Goal: Book appointment/travel/reservation

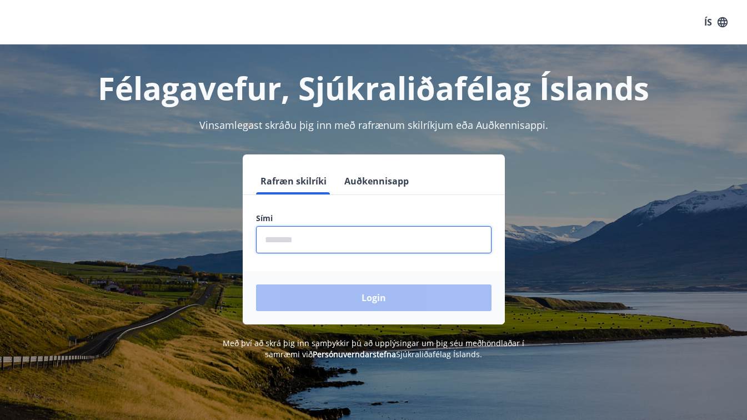
click at [279, 247] on input "phone" at bounding box center [374, 239] width 236 height 27
type input "********"
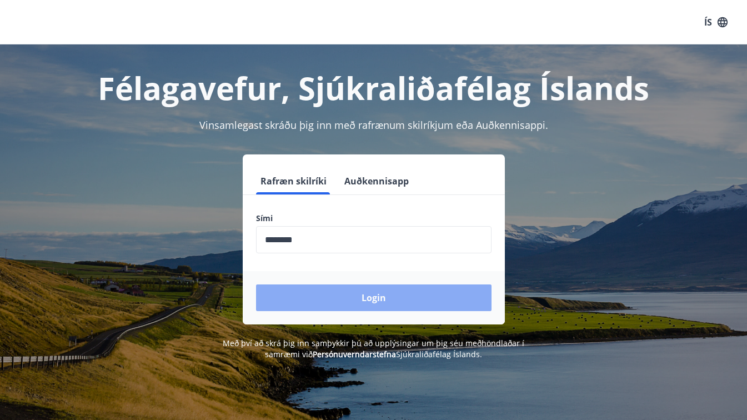
click at [310, 304] on button "Login" at bounding box center [374, 297] width 236 height 27
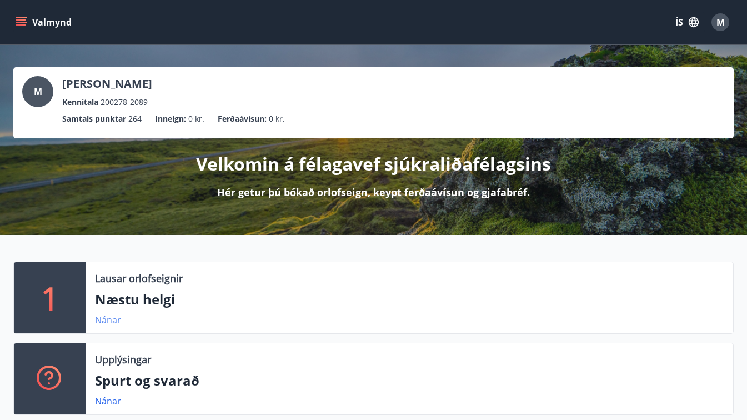
click at [107, 318] on link "Nánar" at bounding box center [108, 320] width 26 height 12
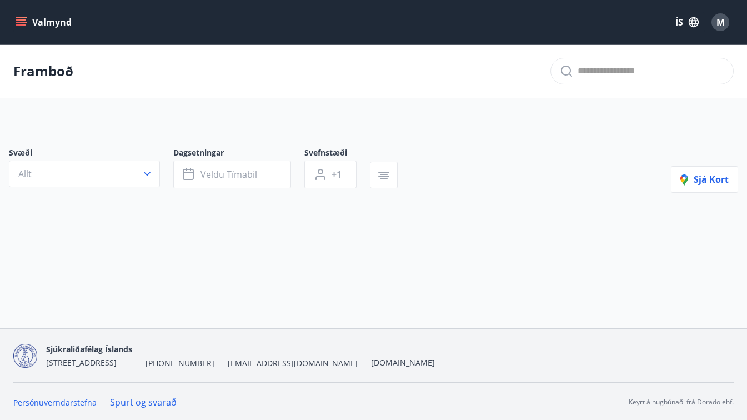
type input "*"
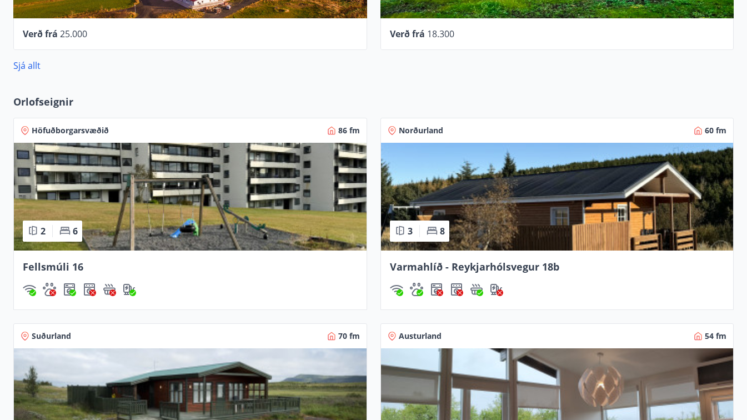
scroll to position [711, 0]
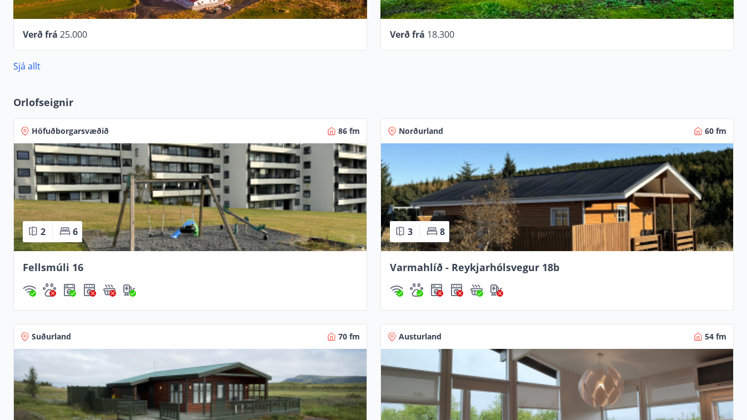
click at [37, 132] on span "Höfuðborgarsvæðið" at bounding box center [70, 131] width 77 height 11
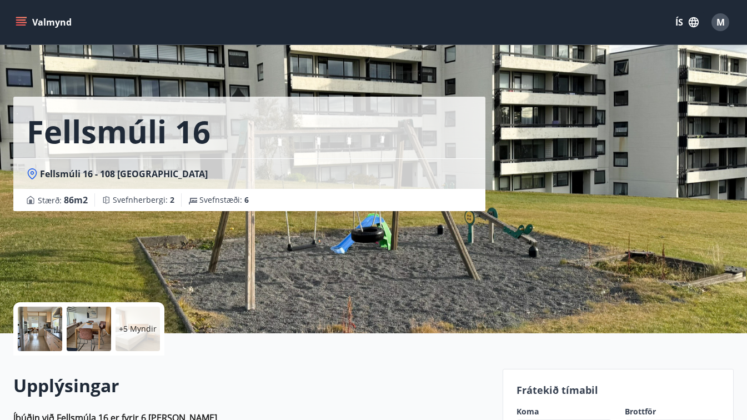
click at [149, 176] on span "Fellsmúli 16 - 108 Reykjavík" at bounding box center [124, 174] width 168 height 12
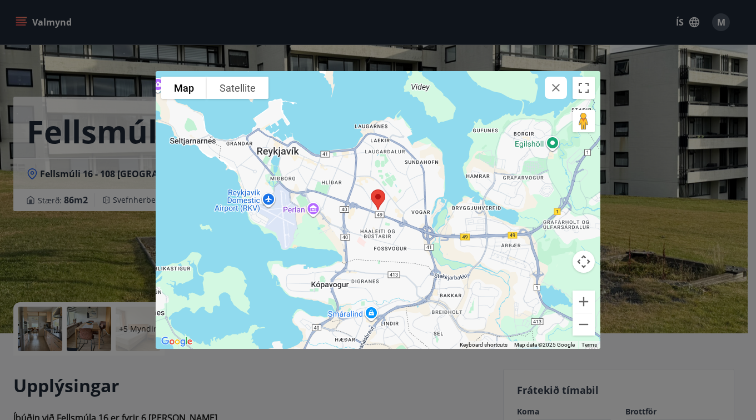
click at [556, 94] on button "button" at bounding box center [555, 88] width 22 height 22
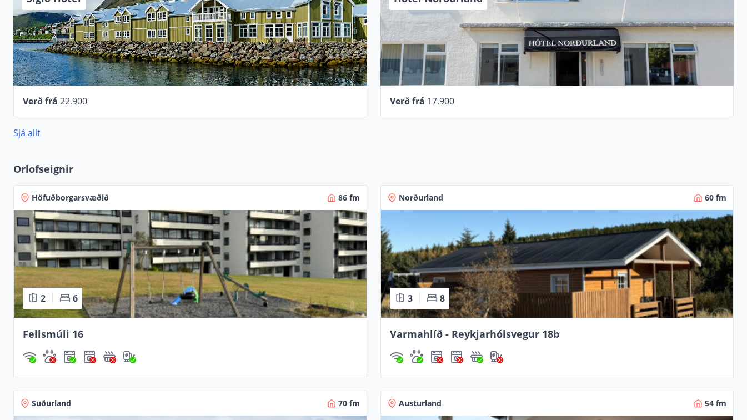
scroll to position [680, 0]
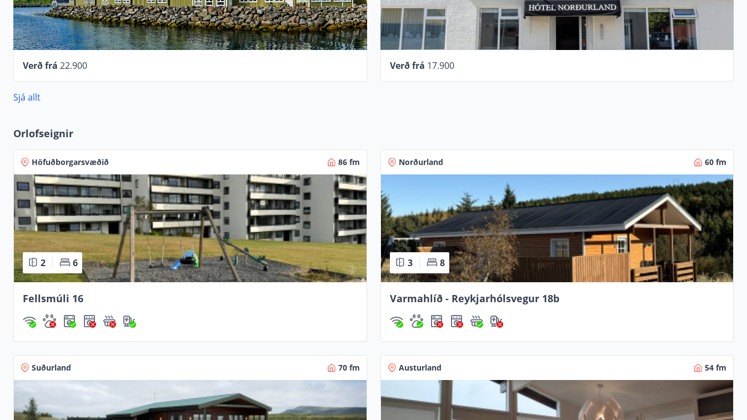
click at [46, 134] on span "Orlofseignir" at bounding box center [43, 133] width 60 height 14
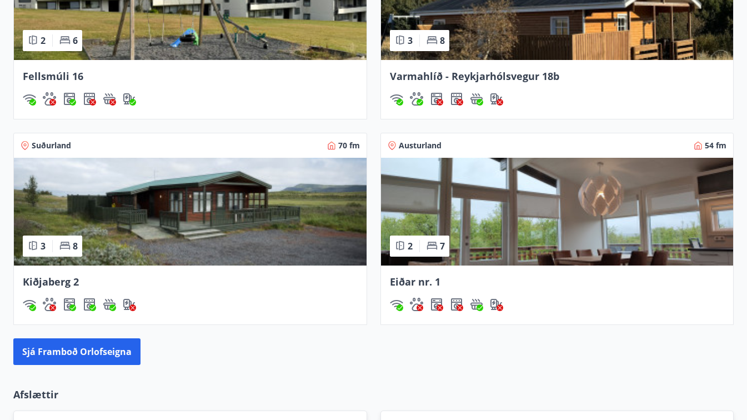
scroll to position [924, 0]
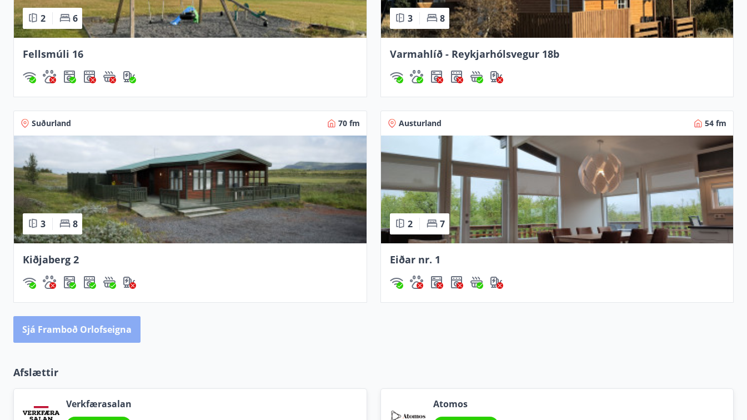
click at [111, 333] on button "Sjá framboð orlofseigna" at bounding box center [76, 329] width 127 height 27
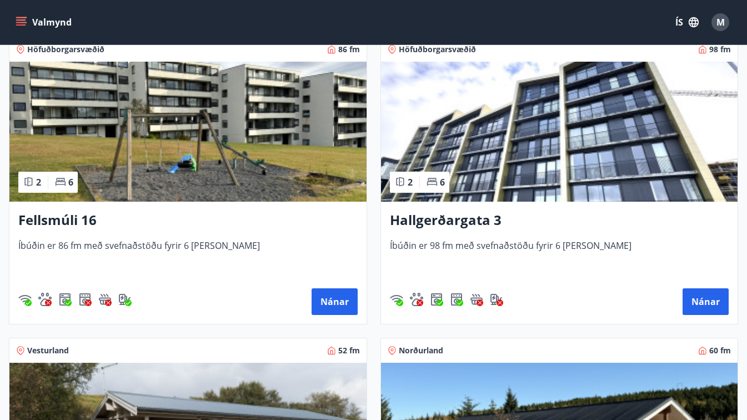
scroll to position [1111, 0]
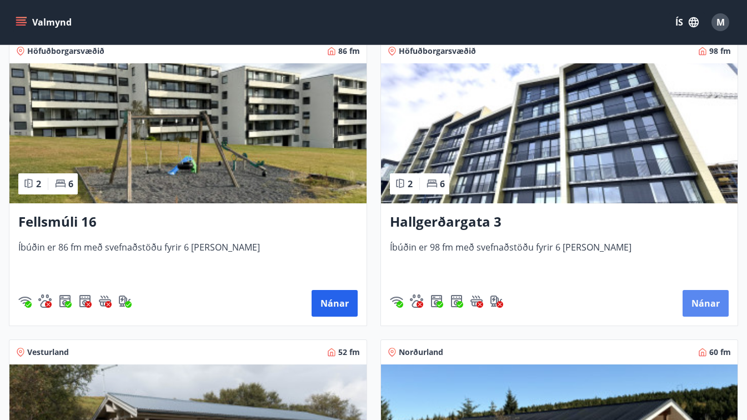
click at [704, 302] on button "Nánar" at bounding box center [706, 303] width 46 height 27
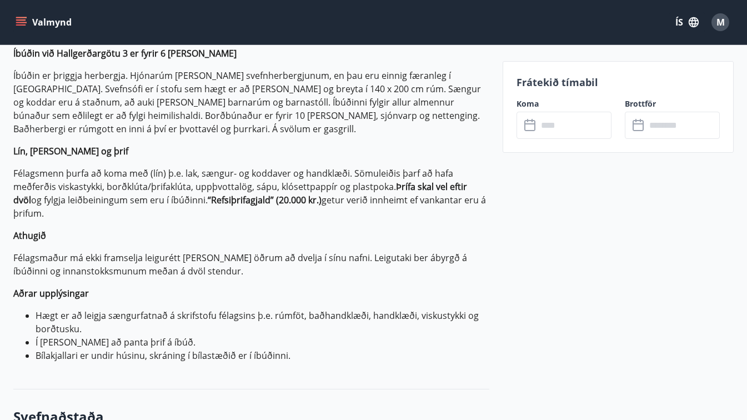
scroll to position [444, 0]
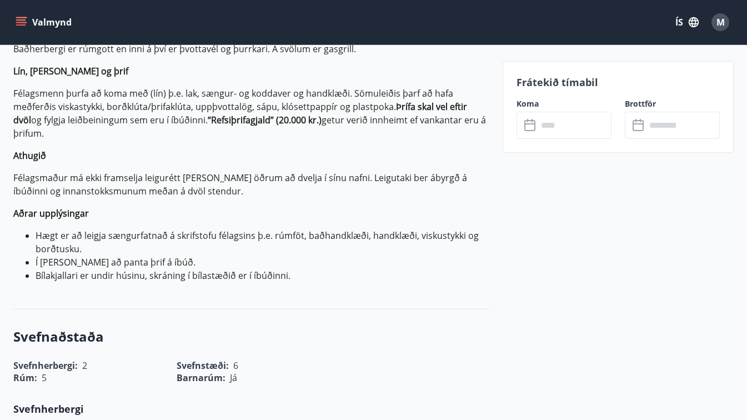
click at [531, 128] on icon at bounding box center [530, 125] width 13 height 13
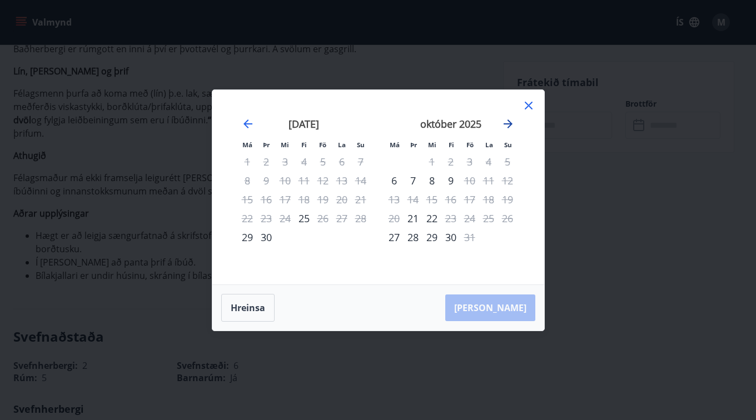
click at [506, 124] on icon "Move forward to switch to the next month." at bounding box center [507, 123] width 9 height 9
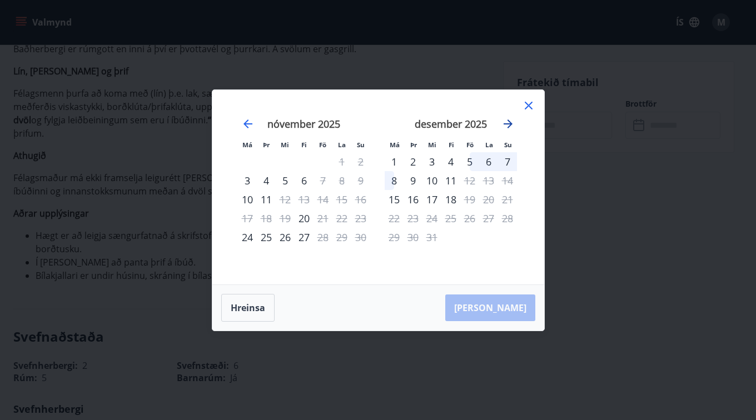
click at [502, 123] on icon "Move forward to switch to the next month." at bounding box center [507, 123] width 13 height 13
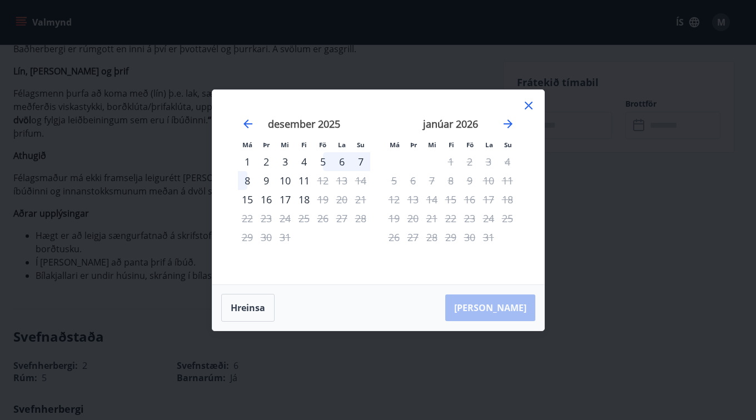
click at [492, 182] on div "10" at bounding box center [488, 180] width 19 height 19
click at [323, 158] on div "5" at bounding box center [322, 161] width 19 height 19
click at [344, 166] on div "6" at bounding box center [341, 161] width 19 height 19
click at [305, 199] on div "18" at bounding box center [303, 199] width 19 height 19
click at [244, 128] on icon "Move backward to switch to the previous month." at bounding box center [247, 123] width 13 height 13
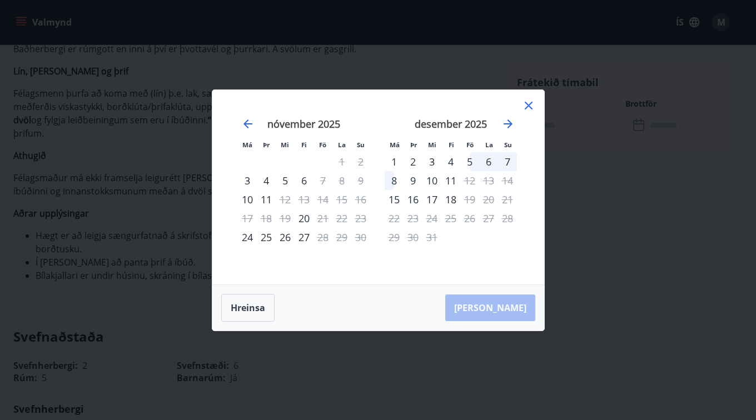
click at [469, 159] on div "5" at bounding box center [469, 161] width 19 height 19
click at [340, 213] on div "22" at bounding box center [341, 218] width 19 height 19
click at [512, 304] on div "Hreinsa Taka Frá" at bounding box center [378, 308] width 332 height 46
click at [249, 123] on icon "Move backward to switch to the previous month." at bounding box center [247, 123] width 13 height 13
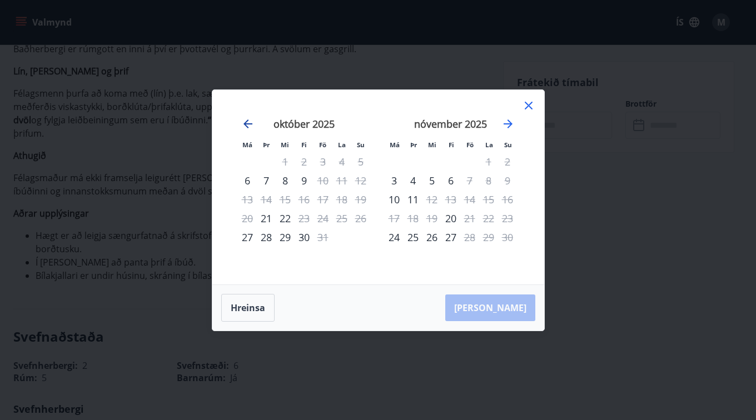
click at [249, 123] on icon "Move backward to switch to the previous month." at bounding box center [247, 123] width 13 height 13
click at [505, 126] on icon "Move forward to switch to the next month." at bounding box center [507, 123] width 13 height 13
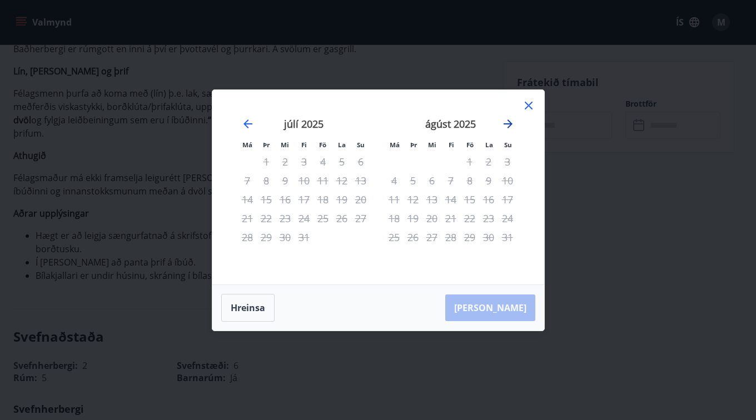
click at [505, 126] on icon "Move forward to switch to the next month." at bounding box center [507, 123] width 13 height 13
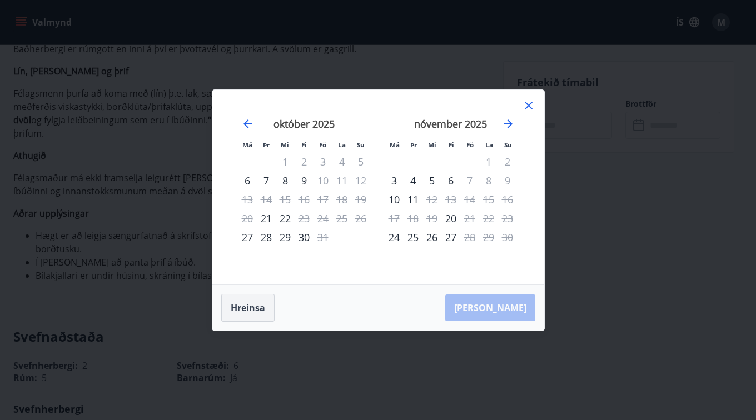
click at [241, 308] on button "Hreinsa" at bounding box center [247, 308] width 53 height 28
click at [530, 104] on icon at bounding box center [528, 105] width 13 height 13
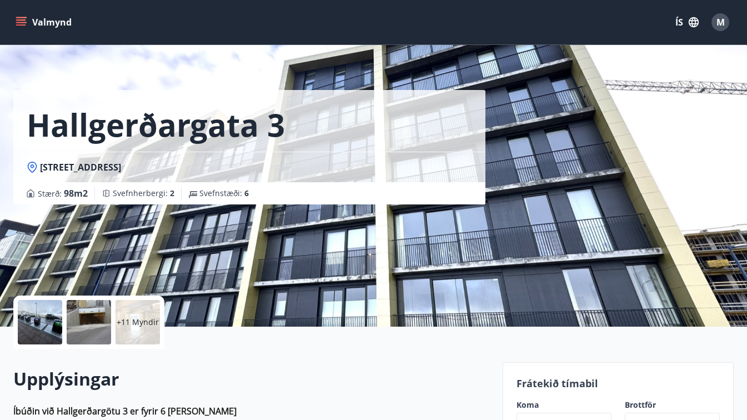
scroll to position [0, 0]
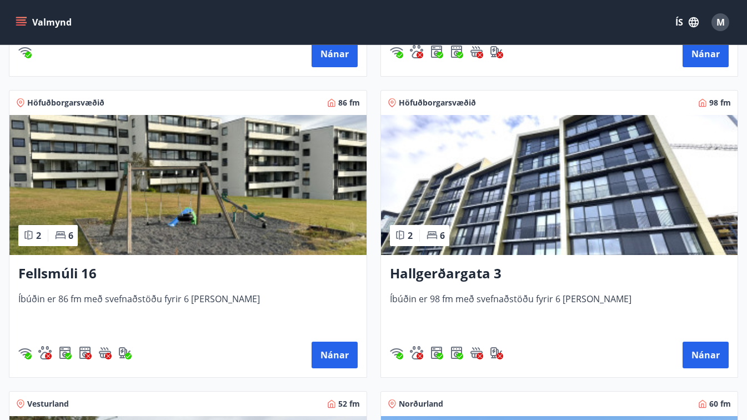
scroll to position [1067, 0]
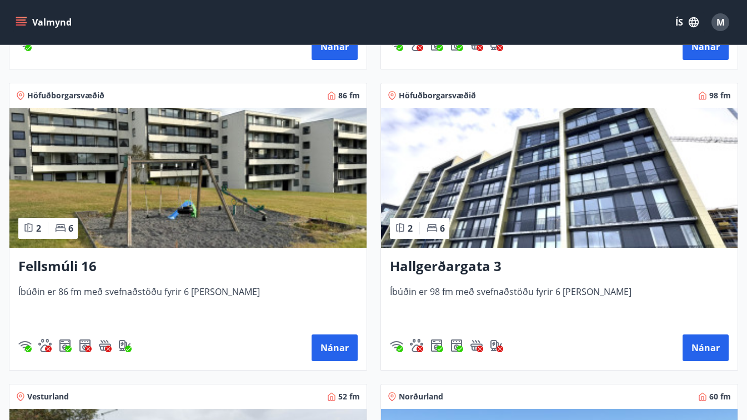
click at [70, 288] on span "Íbúðin er 86 fm með svefnaðstöðu fyrir 6 manns" at bounding box center [187, 304] width 339 height 37
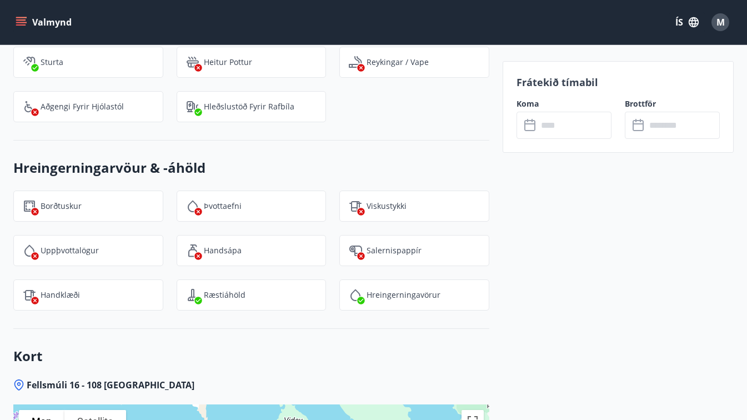
scroll to position [1556, 0]
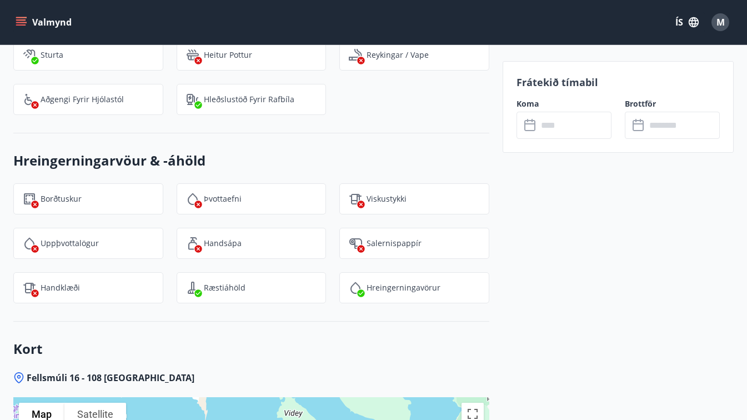
click at [529, 126] on icon at bounding box center [530, 125] width 13 height 13
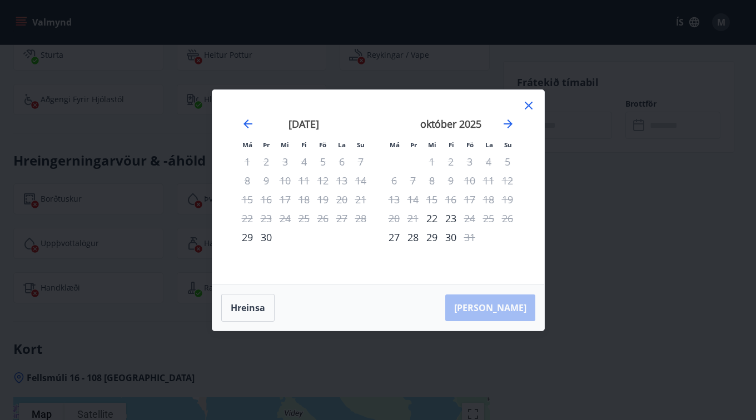
click at [297, 219] on div "25" at bounding box center [303, 218] width 19 height 19
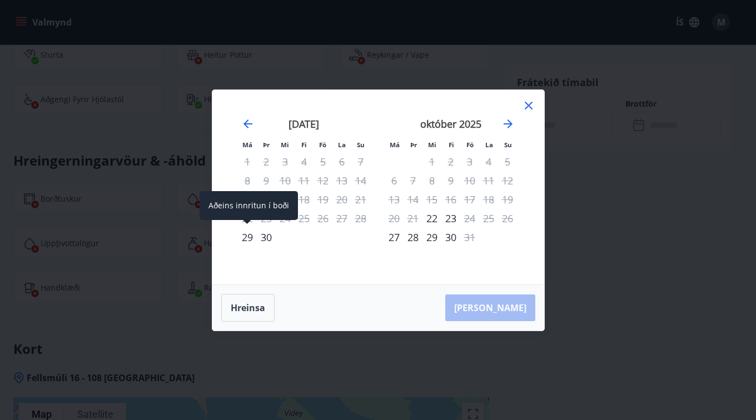
click at [243, 237] on div "29" at bounding box center [247, 237] width 19 height 19
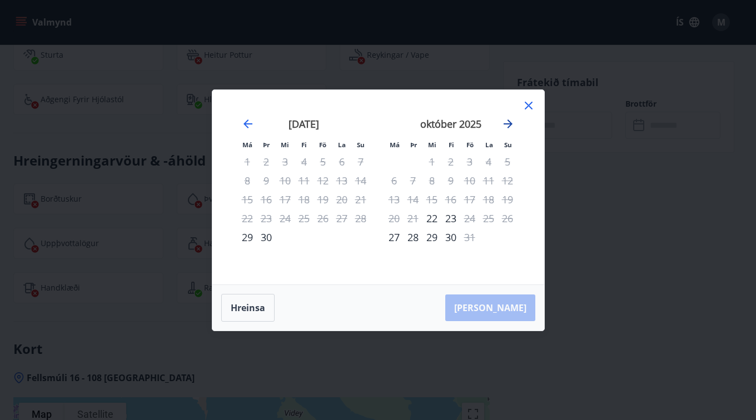
click at [502, 125] on icon "Move forward to switch to the next month." at bounding box center [507, 123] width 13 height 13
click at [508, 124] on icon "Move forward to switch to the next month." at bounding box center [507, 123] width 9 height 9
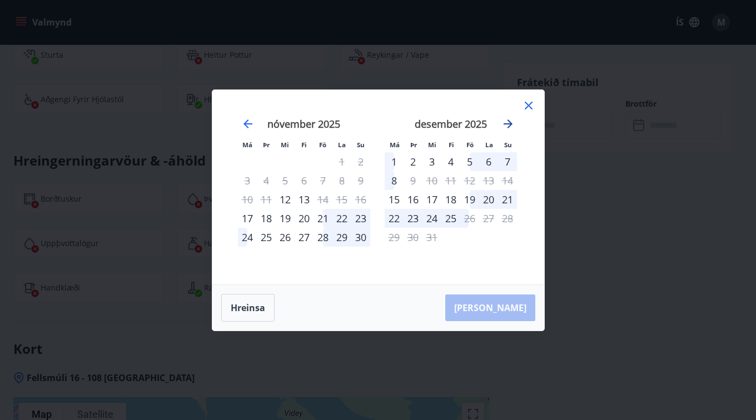
click at [508, 124] on icon "Move forward to switch to the next month." at bounding box center [507, 123] width 9 height 9
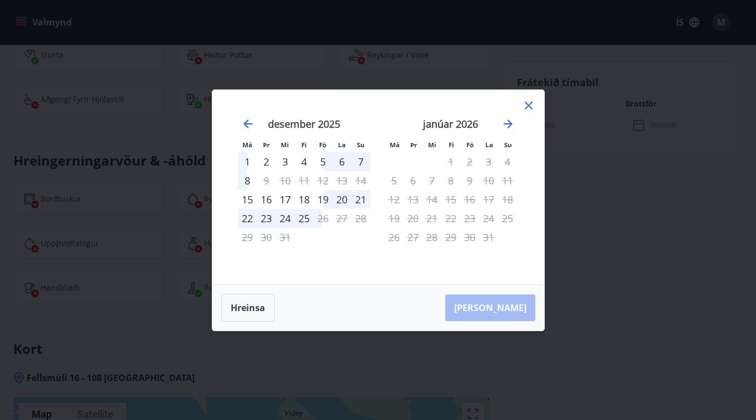
click at [323, 163] on div "5" at bounding box center [322, 161] width 19 height 19
click at [306, 161] on div "4" at bounding box center [303, 161] width 19 height 19
click at [322, 161] on div "5" at bounding box center [322, 161] width 19 height 19
click at [467, 180] on div "9" at bounding box center [469, 180] width 19 height 19
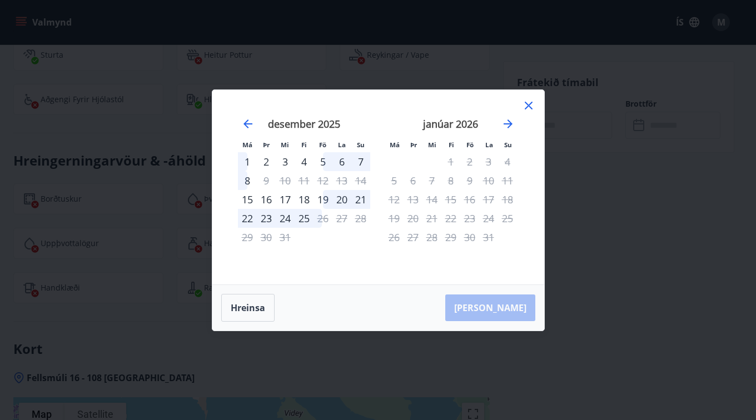
click at [467, 180] on div "9" at bounding box center [469, 180] width 19 height 19
click at [529, 100] on icon at bounding box center [528, 105] width 13 height 13
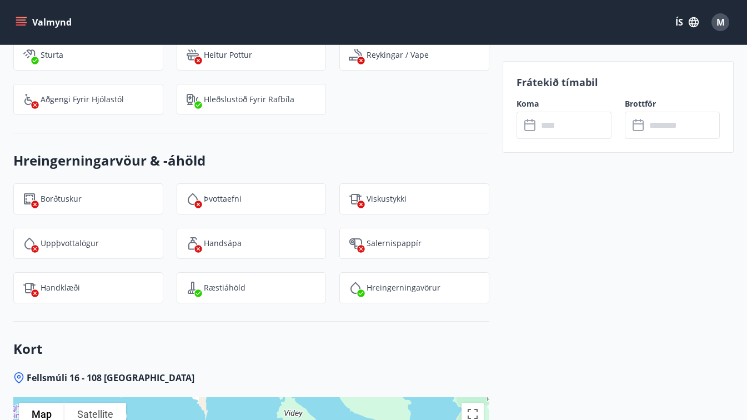
click at [639, 126] on icon at bounding box center [639, 125] width 13 height 13
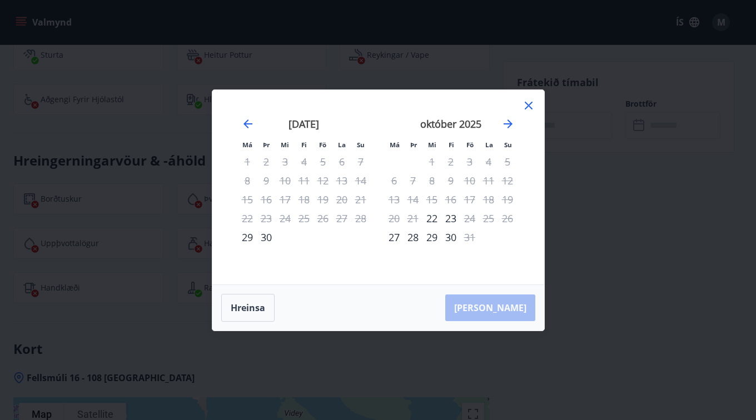
click at [471, 198] on div "17" at bounding box center [469, 199] width 19 height 19
click at [531, 103] on icon at bounding box center [528, 106] width 8 height 8
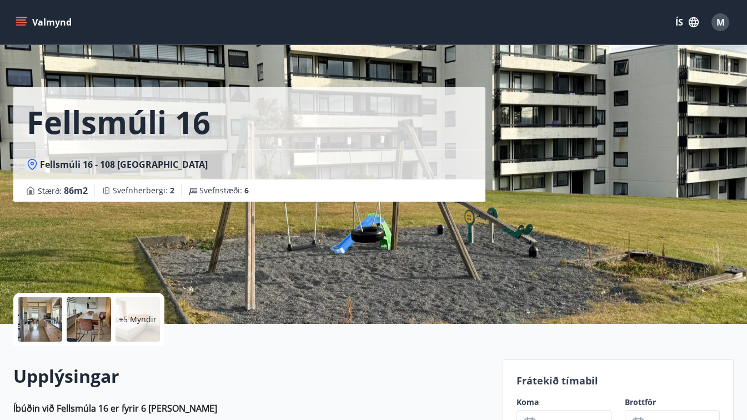
scroll to position [0, 0]
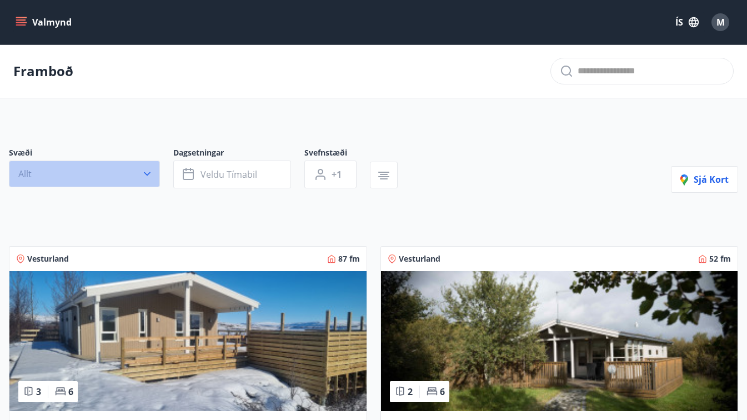
click at [146, 175] on icon "button" at bounding box center [147, 173] width 11 height 11
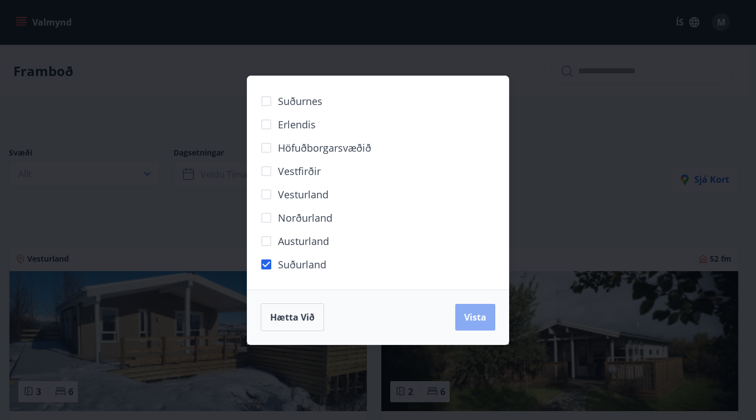
click at [468, 317] on span "Vista" at bounding box center [475, 317] width 22 height 12
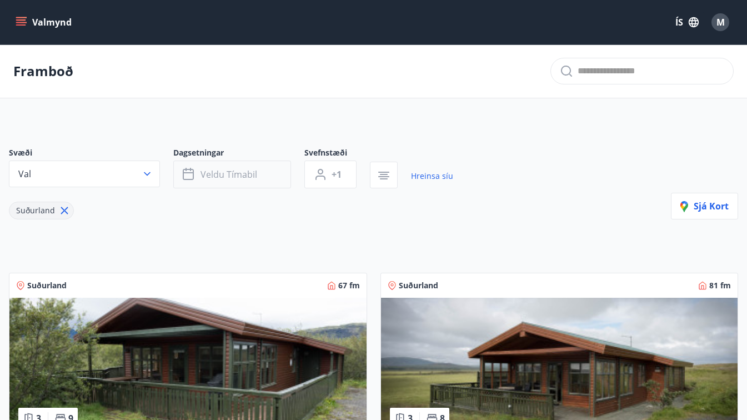
click at [267, 174] on button "Veldu tímabil" at bounding box center [232, 175] width 118 height 28
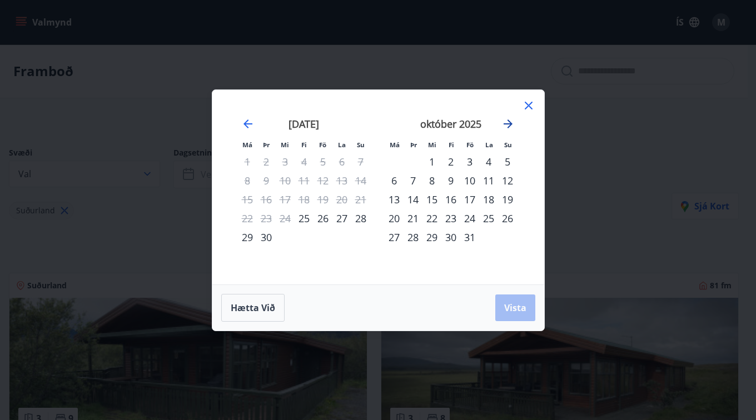
click at [505, 122] on icon "Move forward to switch to the next month." at bounding box center [507, 123] width 13 height 13
click at [470, 179] on div "9" at bounding box center [469, 180] width 19 height 19
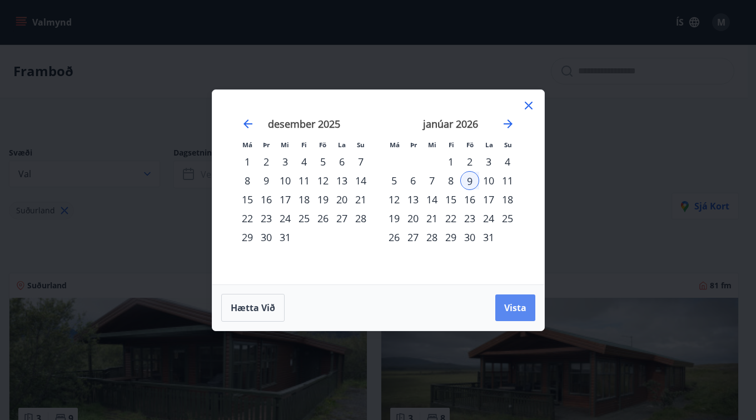
click at [509, 307] on span "Vista" at bounding box center [515, 308] width 22 height 12
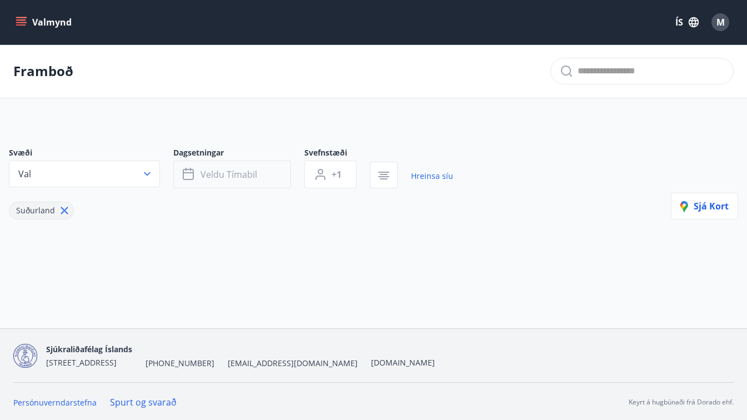
click at [196, 172] on button "Veldu tímabil" at bounding box center [232, 175] width 118 height 28
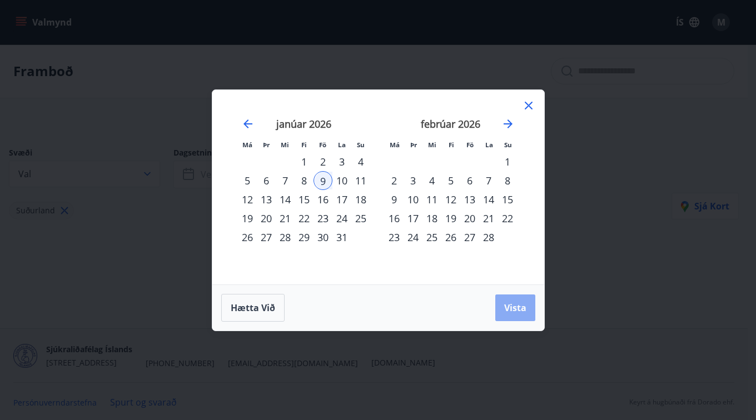
click at [515, 302] on span "Vista" at bounding box center [515, 308] width 22 height 12
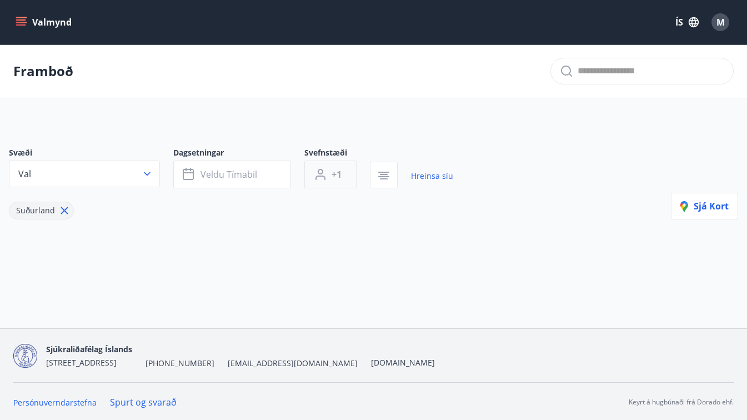
click at [342, 176] on span "+1" at bounding box center [337, 174] width 10 height 12
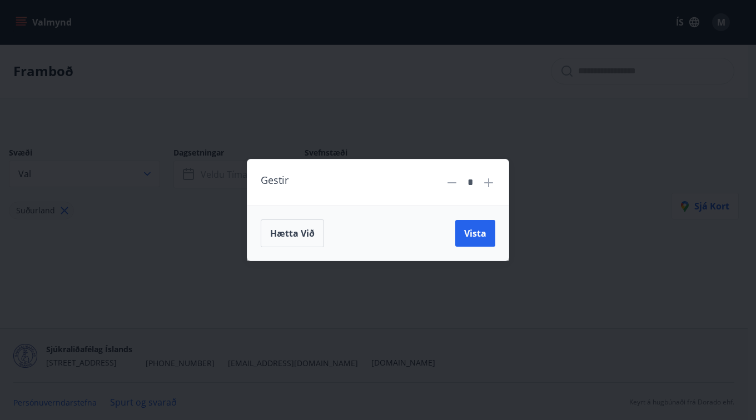
click at [493, 182] on icon at bounding box center [488, 182] width 13 height 13
type input "*"
click at [478, 234] on span "Vista" at bounding box center [475, 233] width 22 height 12
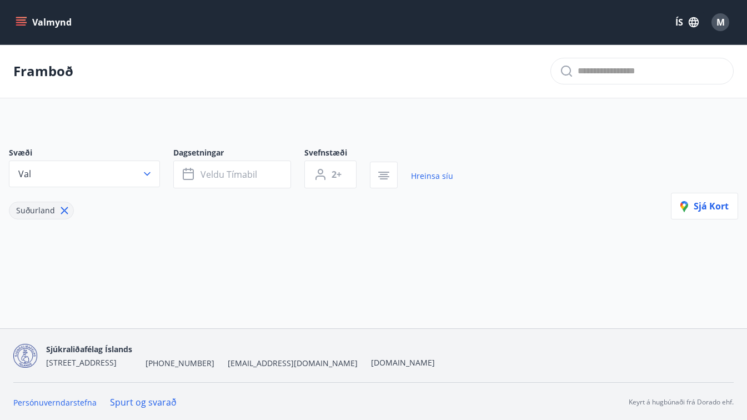
scroll to position [2, 0]
click at [145, 173] on icon "button" at bounding box center [147, 172] width 11 height 11
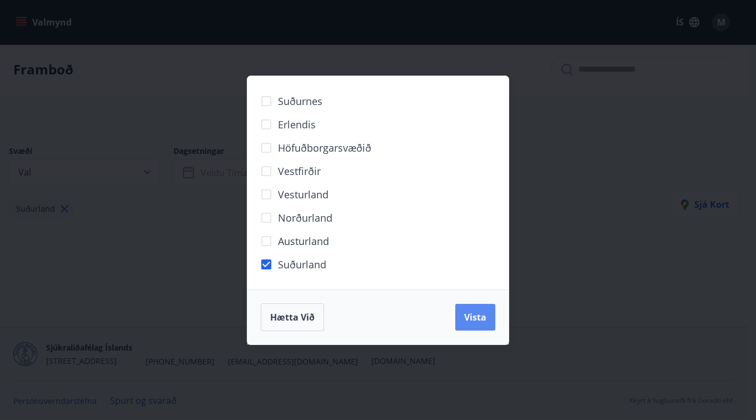
click at [473, 313] on span "Vista" at bounding box center [475, 317] width 22 height 12
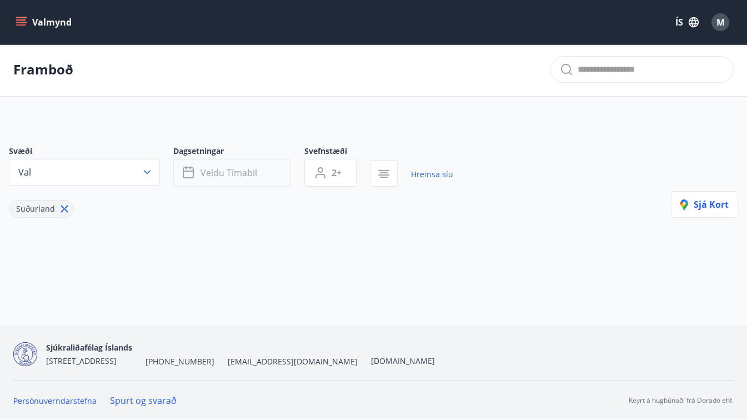
click at [263, 174] on button "Veldu tímabil" at bounding box center [232, 173] width 118 height 28
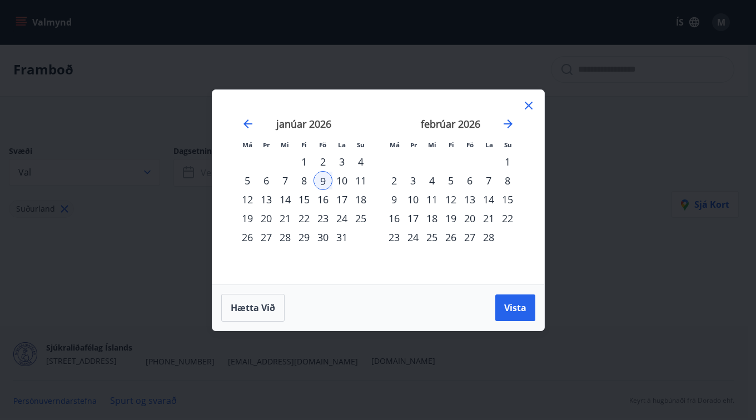
click at [320, 179] on div "9" at bounding box center [322, 180] width 19 height 19
click at [249, 199] on div "12" at bounding box center [247, 199] width 19 height 19
click at [508, 308] on span "Vista" at bounding box center [515, 308] width 22 height 12
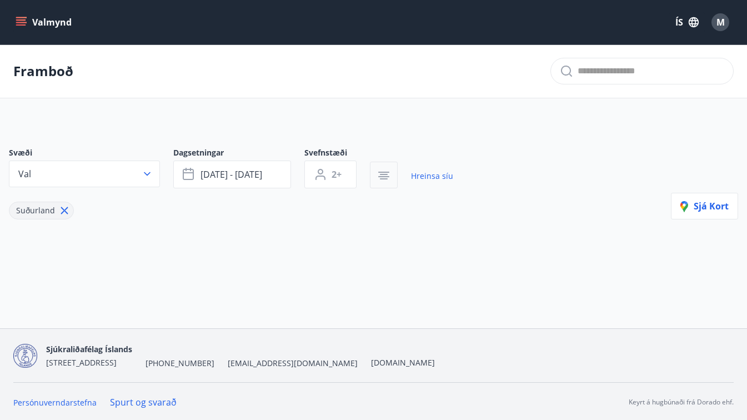
click at [384, 180] on icon "button" at bounding box center [383, 175] width 13 height 13
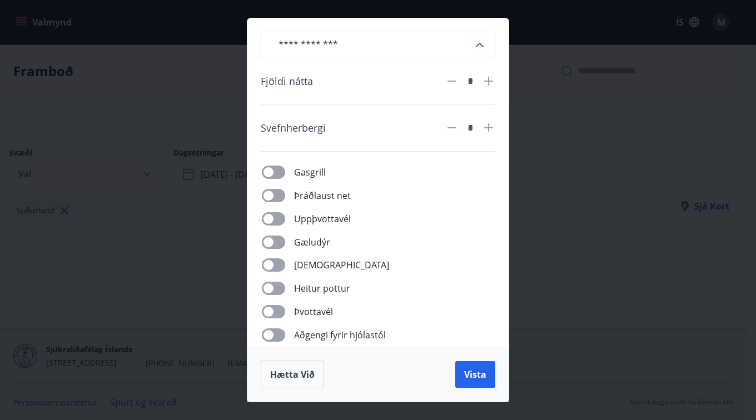
click at [490, 81] on icon at bounding box center [488, 80] width 13 height 13
type input "*"
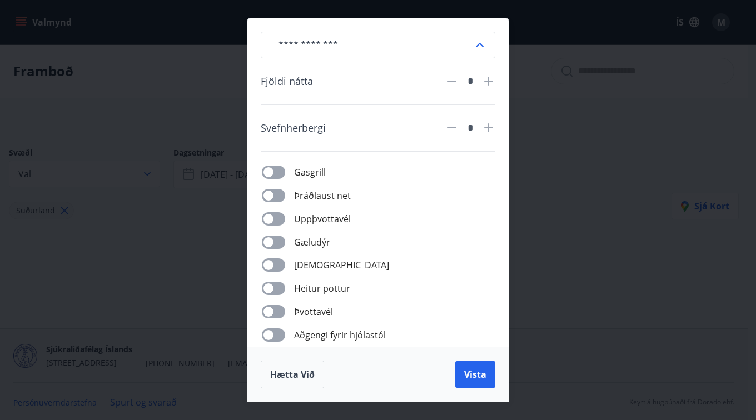
click at [489, 131] on icon at bounding box center [488, 127] width 13 height 13
type input "*"
click at [481, 373] on span "Vista" at bounding box center [475, 374] width 22 height 12
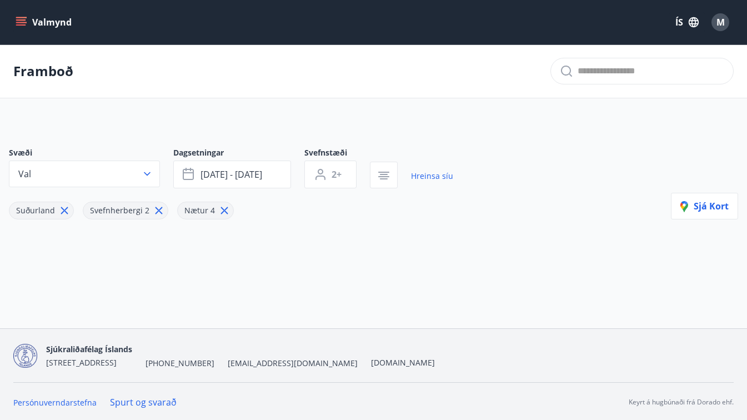
scroll to position [2, 0]
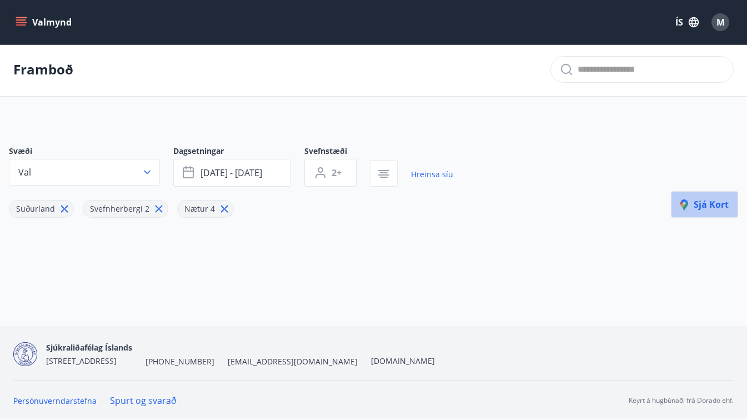
click at [708, 206] on span "Sjá kort" at bounding box center [705, 204] width 48 height 12
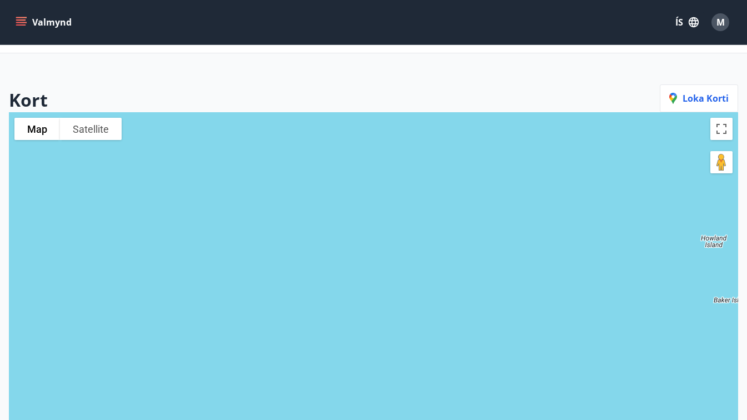
scroll to position [0, 0]
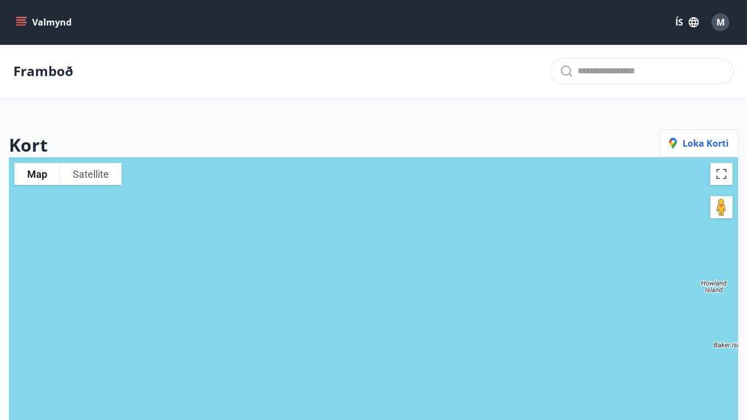
scroll to position [2, 0]
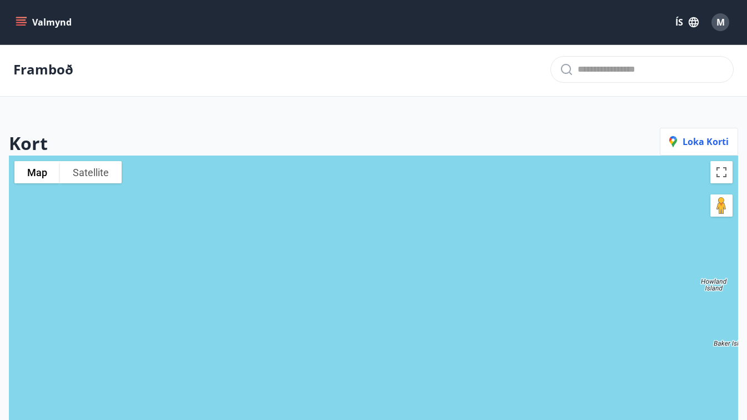
click at [38, 24] on button "Valmynd" at bounding box center [44, 22] width 63 height 20
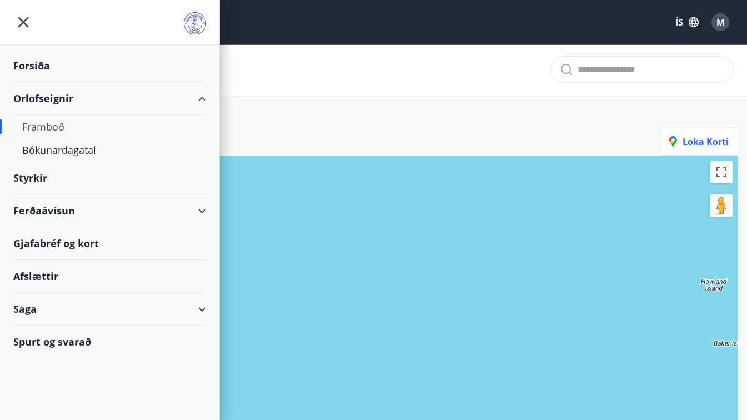
click at [322, 69] on div "Framboð" at bounding box center [373, 70] width 747 height 54
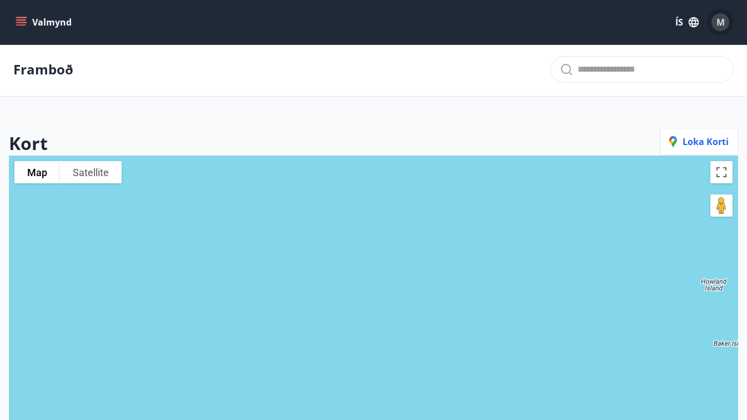
click at [714, 22] on div "M" at bounding box center [721, 22] width 18 height 18
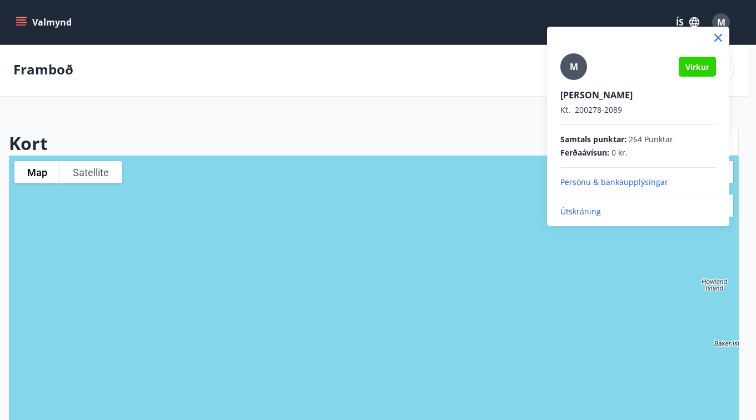
click at [502, 98] on div at bounding box center [378, 210] width 756 height 420
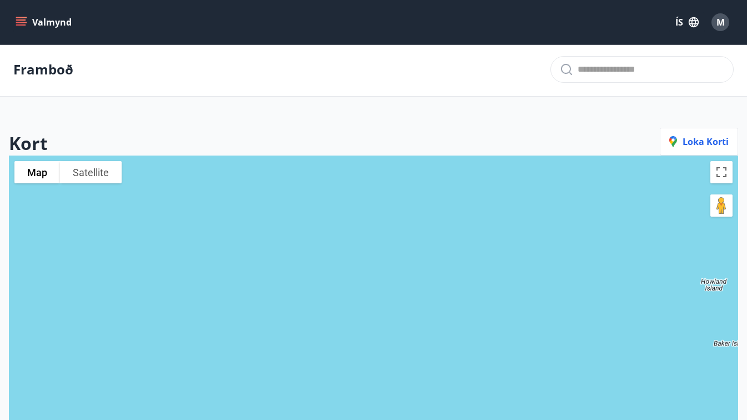
click at [42, 89] on div "Framboð" at bounding box center [373, 70] width 747 height 54
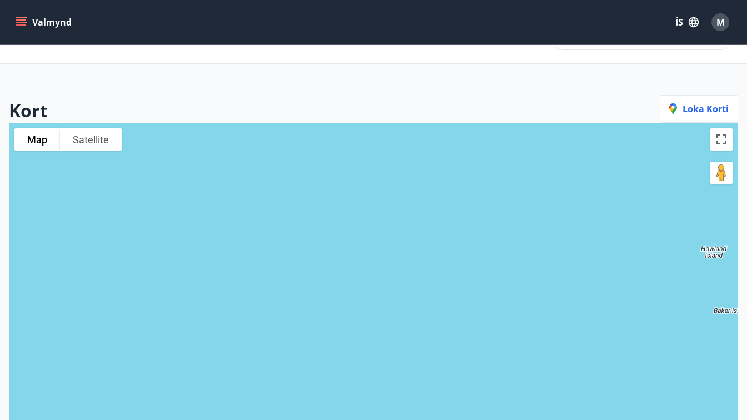
scroll to position [0, 0]
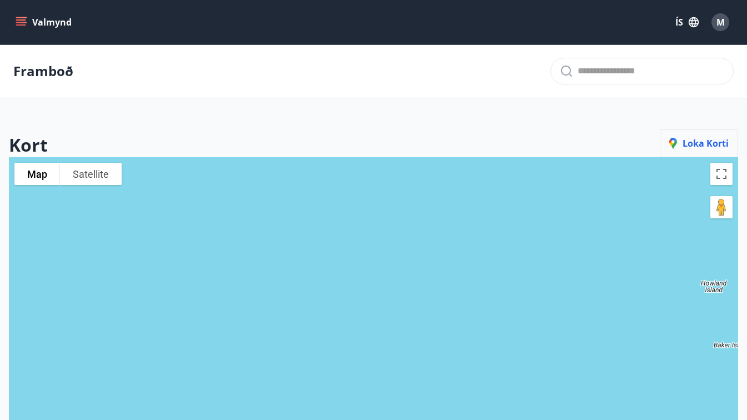
click at [692, 140] on span "Loka korti" at bounding box center [698, 143] width 59 height 12
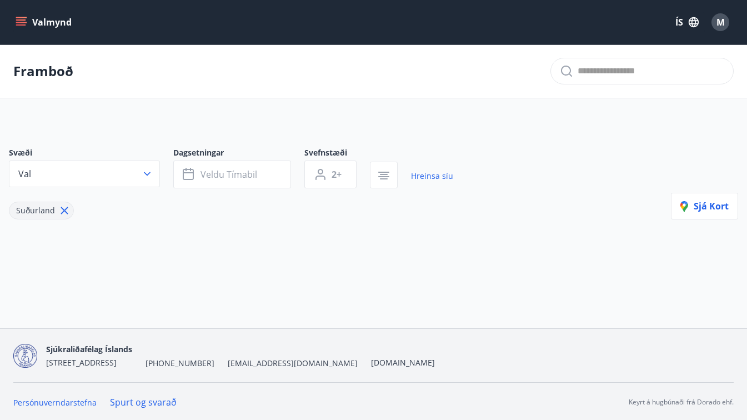
click at [41, 71] on p "Framboð" at bounding box center [43, 71] width 60 height 19
click at [18, 18] on icon "menu" at bounding box center [22, 17] width 12 height 1
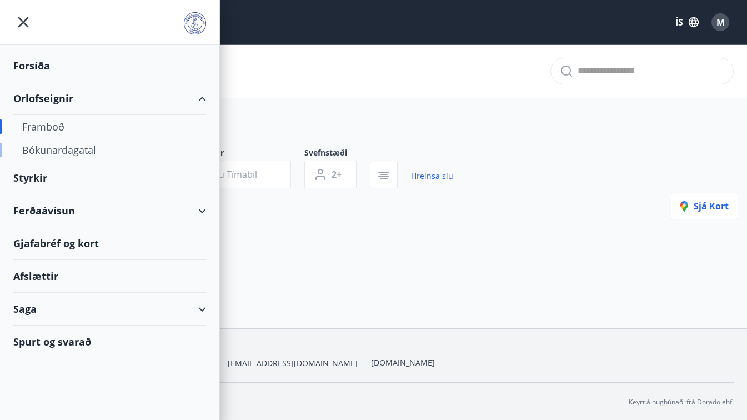
click at [51, 156] on div "Bókunardagatal" at bounding box center [109, 149] width 175 height 23
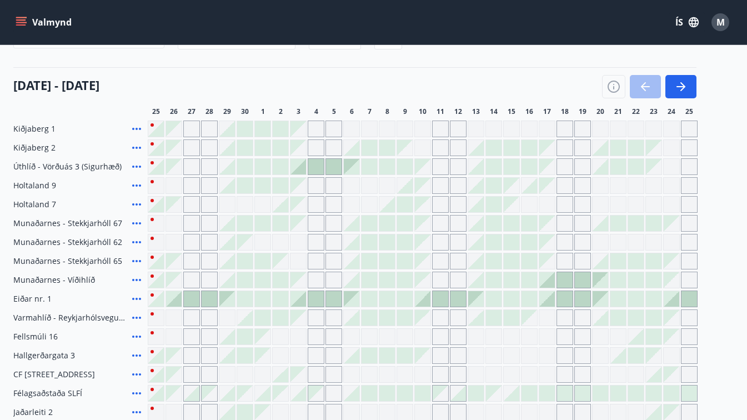
scroll to position [109, 0]
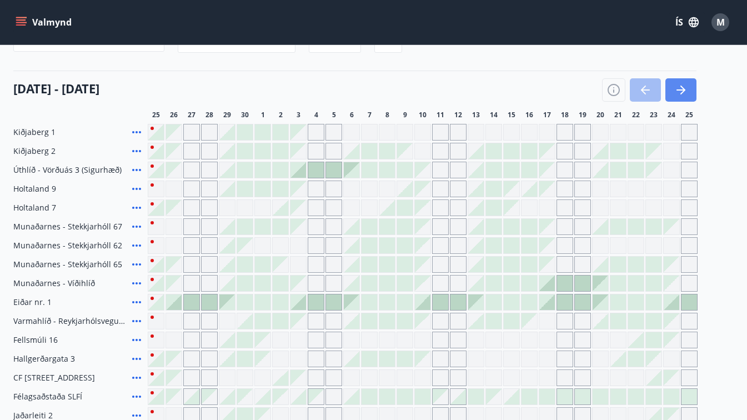
click at [682, 92] on icon "button" at bounding box center [680, 89] width 13 height 13
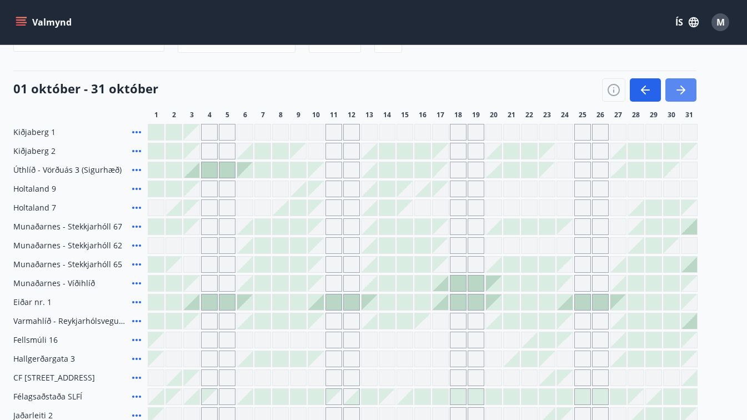
click at [689, 100] on button "button" at bounding box center [681, 89] width 31 height 23
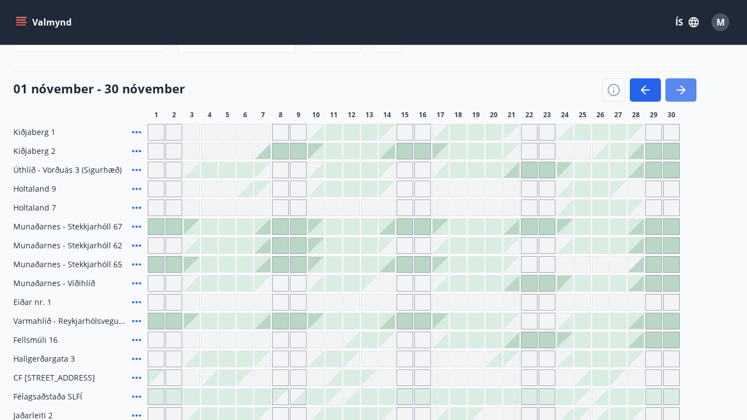
click at [684, 96] on icon "button" at bounding box center [680, 89] width 13 height 13
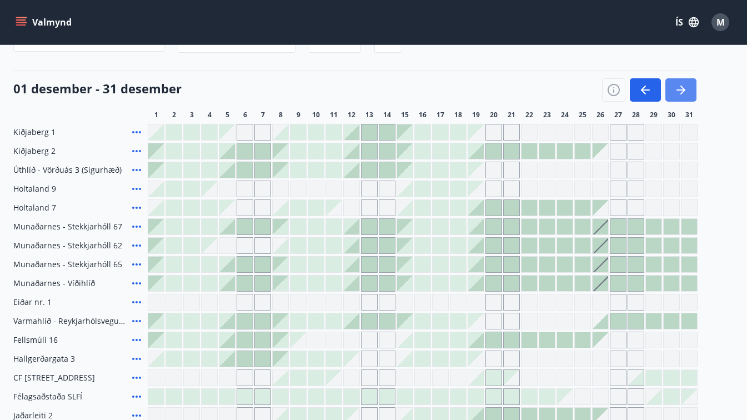
click at [685, 92] on icon "button" at bounding box center [680, 89] width 13 height 13
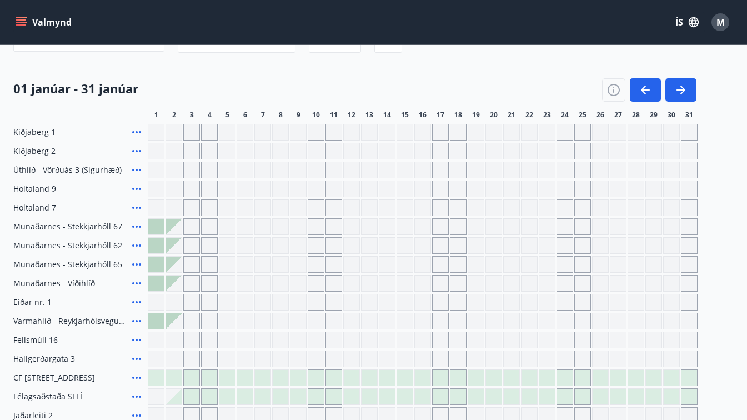
click at [298, 361] on div "Gráir dagar eru ekki bókanlegir" at bounding box center [298, 359] width 17 height 17
click at [299, 358] on div "Gráir dagar eru ekki bókanlegir" at bounding box center [298, 359] width 17 height 17
click at [178, 302] on div "Gráir dagar eru ekki bókanlegir" at bounding box center [174, 302] width 17 height 17
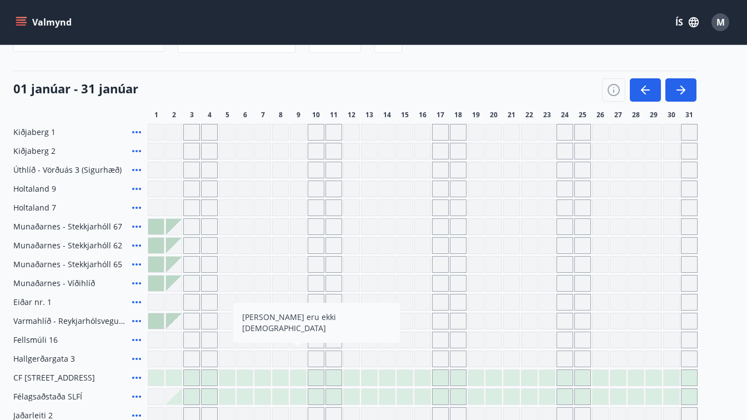
click at [301, 303] on div "Gráir dagar eru ekki bókanlegir" at bounding box center [298, 302] width 17 height 17
click at [298, 322] on div "Gráir dagar eru ekki bókanlegir" at bounding box center [298, 321] width 17 height 17
click at [298, 318] on div "Gráir dagar eru ekki bókanlegir" at bounding box center [298, 321] width 17 height 17
click at [296, 290] on div "Kiðjaberg 1 Kiðjaberg 2 Úthlíð - Vörðuás 3 (Sigurhæð) Holtaland 9 Holtaland 7 M…" at bounding box center [373, 274] width 721 height 300
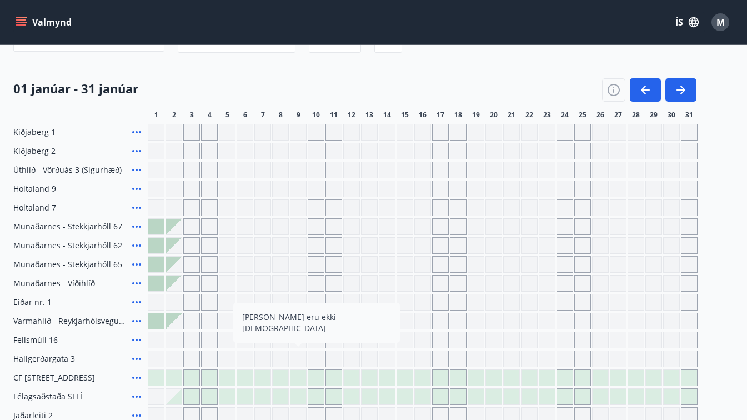
click at [300, 351] on div "Gráir dagar eru ekki bókanlegir" at bounding box center [298, 359] width 17 height 17
click at [258, 71] on div "01 janúar - 31 janúar" at bounding box center [354, 86] width 683 height 31
click at [403, 71] on div "01 janúar - 31 janúar" at bounding box center [354, 86] width 683 height 31
click at [638, 78] on button "button" at bounding box center [645, 89] width 31 height 23
click at [646, 83] on icon "button" at bounding box center [645, 89] width 13 height 13
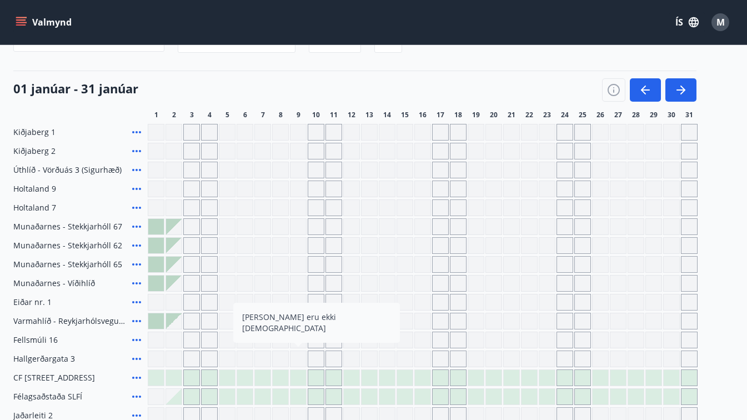
click at [646, 83] on icon "button" at bounding box center [645, 89] width 13 height 13
click at [569, 72] on div "01 janúar - 31 janúar" at bounding box center [354, 86] width 683 height 31
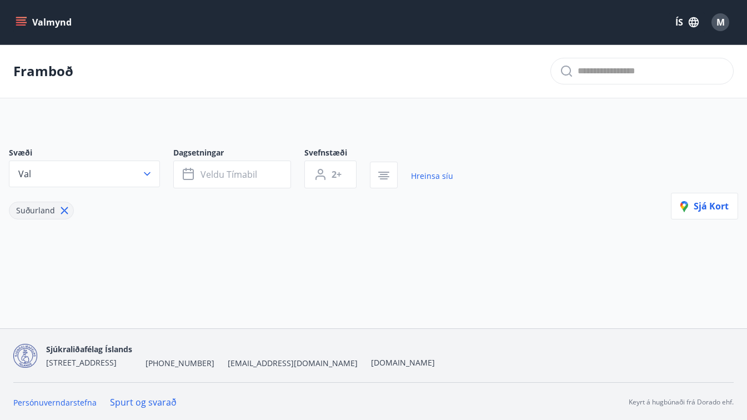
type input "*"
click at [20, 27] on icon "menu" at bounding box center [21, 22] width 11 height 11
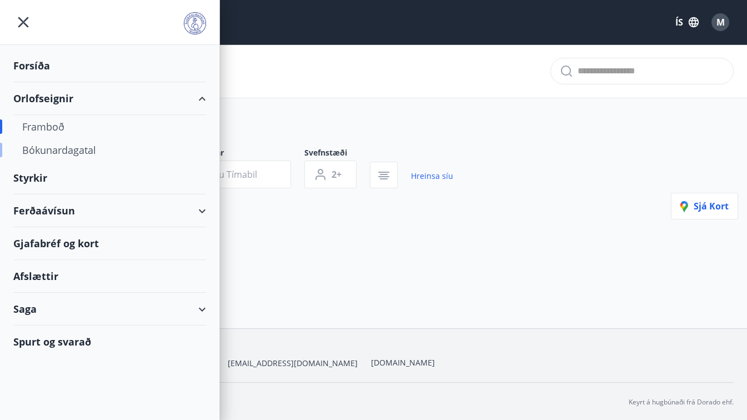
click at [49, 153] on div "Bókunardagatal" at bounding box center [109, 149] width 175 height 23
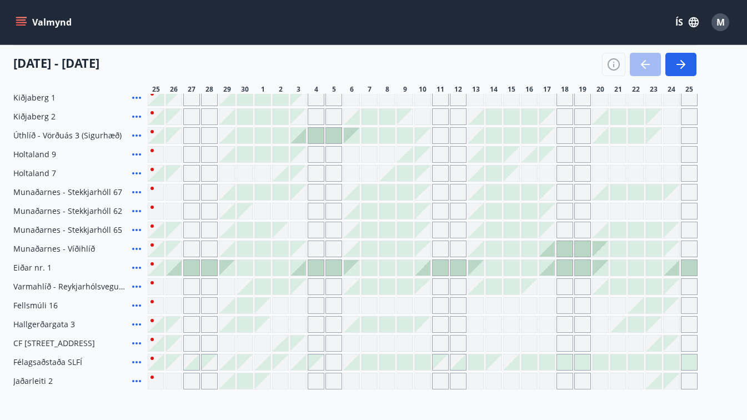
scroll to position [143, 0]
click at [272, 323] on div "Gráir dagar eru ekki bókanlegir" at bounding box center [280, 324] width 17 height 17
click at [281, 326] on div "Gráir dagar eru ekki bókanlegir" at bounding box center [280, 324] width 17 height 17
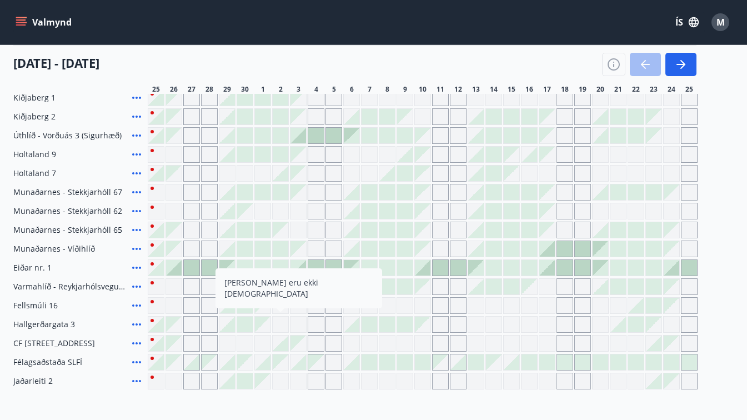
click at [316, 322] on div "Gráir dagar eru ekki bókanlegir" at bounding box center [316, 324] width 17 height 17
click at [246, 322] on div at bounding box center [245, 325] width 16 height 16
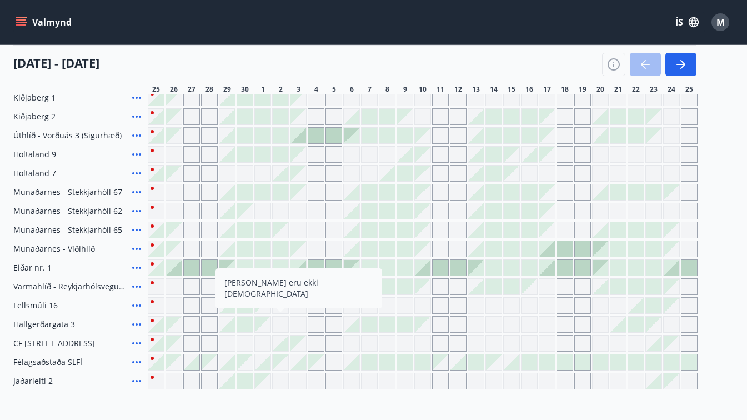
click at [279, 325] on div "Gráir dagar eru ekki bókanlegir" at bounding box center [280, 324] width 17 height 17
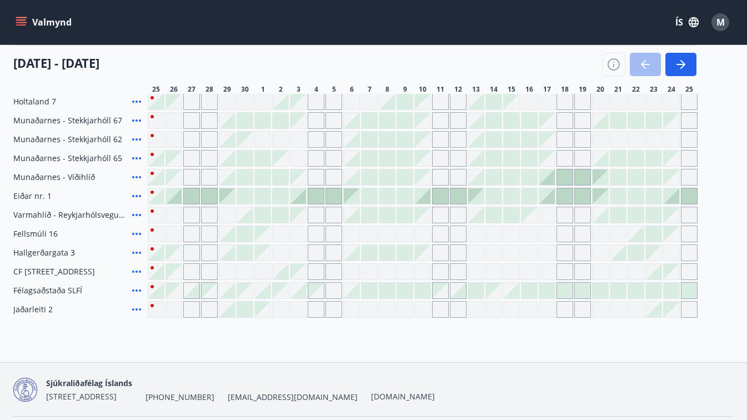
scroll to position [222, 0]
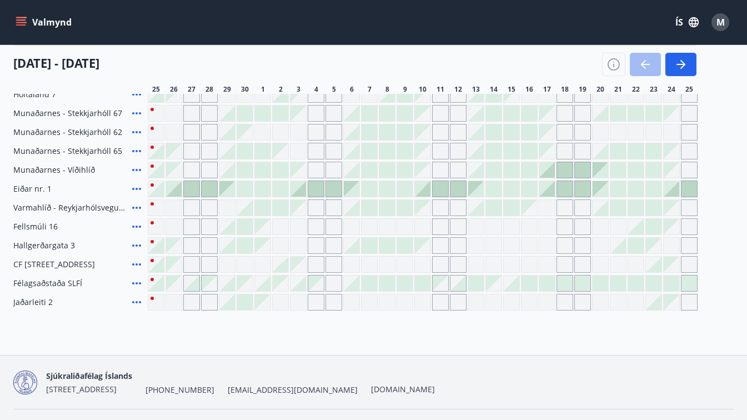
click at [241, 248] on div at bounding box center [245, 246] width 16 height 16
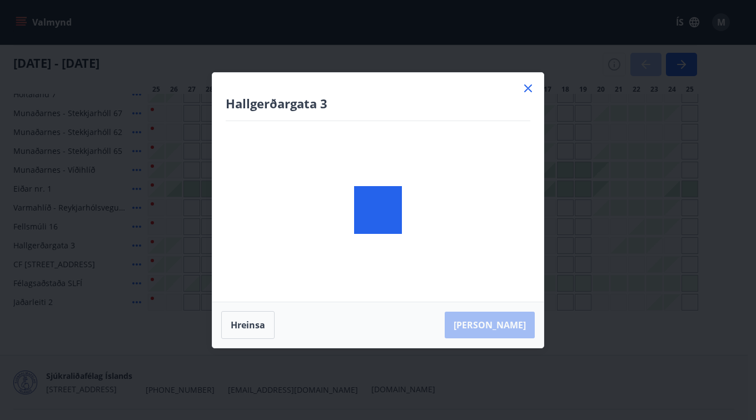
click at [244, 246] on div at bounding box center [377, 210] width 331 height 275
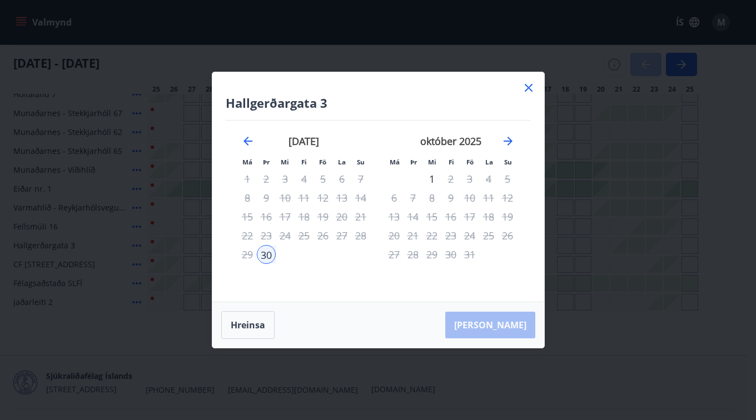
click at [531, 87] on icon at bounding box center [528, 87] width 13 height 13
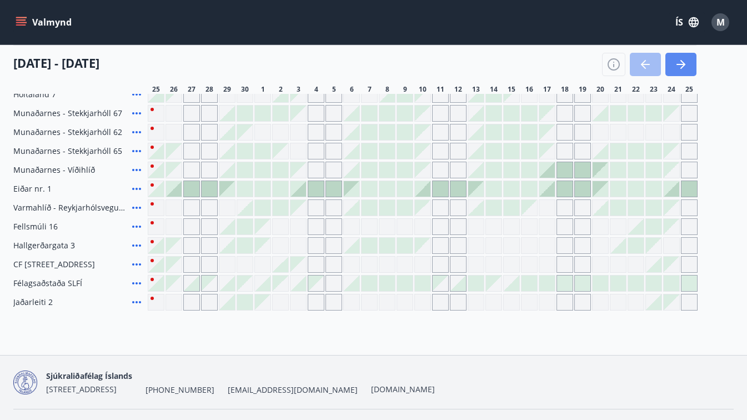
click at [682, 66] on icon "button" at bounding box center [680, 64] width 13 height 13
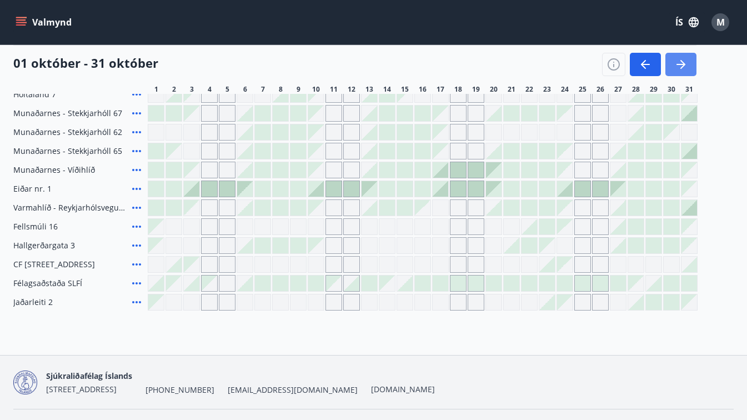
click at [682, 66] on icon "button" at bounding box center [680, 64] width 13 height 13
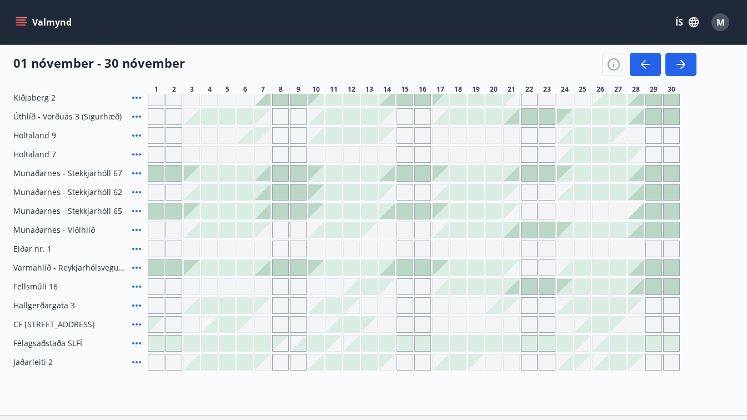
scroll to position [163, 0]
click at [683, 60] on icon "button" at bounding box center [680, 64] width 13 height 13
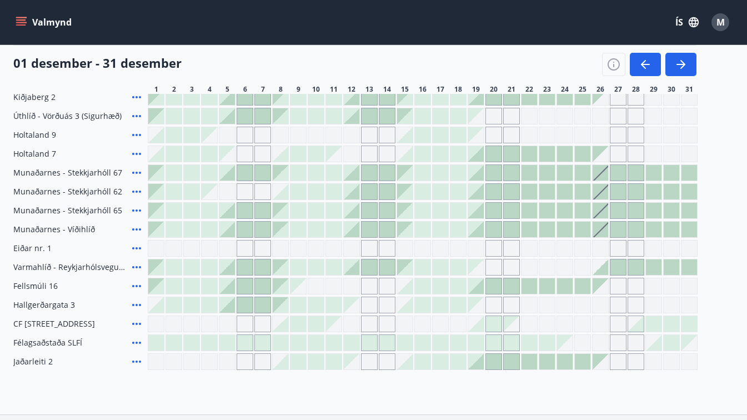
click at [367, 307] on div "Gráir dagar eru ekki bókanlegir" at bounding box center [369, 305] width 17 height 17
click at [406, 66] on div "01 desember - 31 desember" at bounding box center [354, 60] width 683 height 31
click at [372, 58] on div "01 desember - 31 desember" at bounding box center [354, 60] width 683 height 31
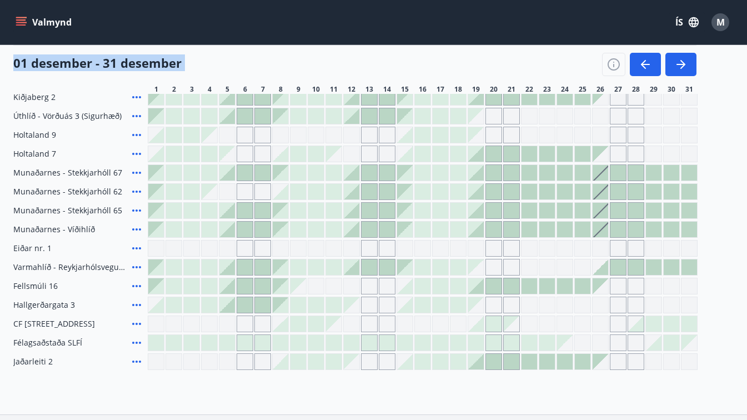
drag, startPoint x: 372, startPoint y: 58, endPoint x: 364, endPoint y: 58, distance: 8.4
click at [364, 58] on div "01 desember - 31 desember" at bounding box center [354, 60] width 683 height 31
click at [304, 57] on div "01 desember - 31 desember" at bounding box center [354, 60] width 683 height 31
click at [283, 56] on div "01 desember - 31 desember" at bounding box center [354, 60] width 683 height 31
